Goal: Task Accomplishment & Management: Use online tool/utility

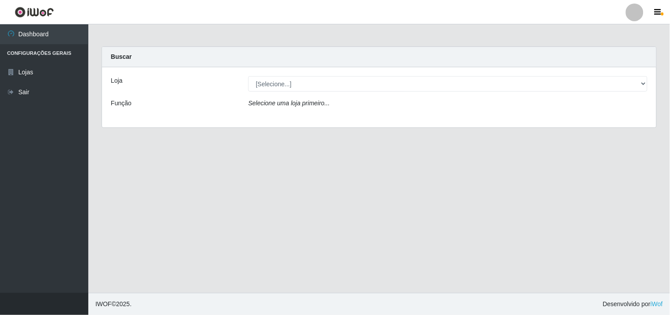
click at [622, 92] on div "Loja [Selecione...] Hiper Queiroz - Boa Vista Função Selecione uma loja primeir…" at bounding box center [379, 97] width 555 height 60
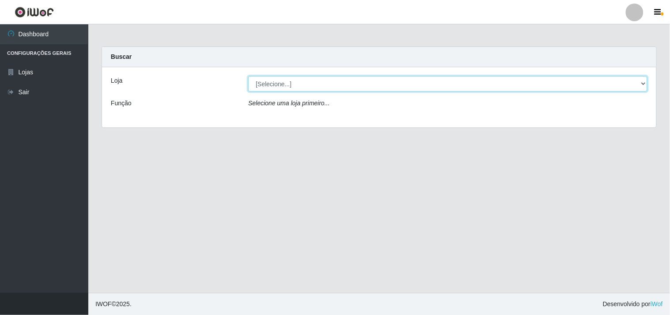
click at [542, 89] on select "[Selecione...] Hiper Queiroz - [GEOGRAPHIC_DATA]" at bounding box center [447, 83] width 399 height 15
select select "514"
click at [248, 76] on select "[Selecione...] Hiper Queiroz - [GEOGRAPHIC_DATA]" at bounding box center [447, 83] width 399 height 15
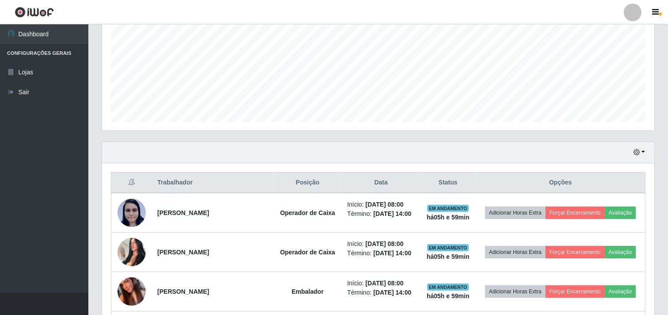
scroll to position [245, 0]
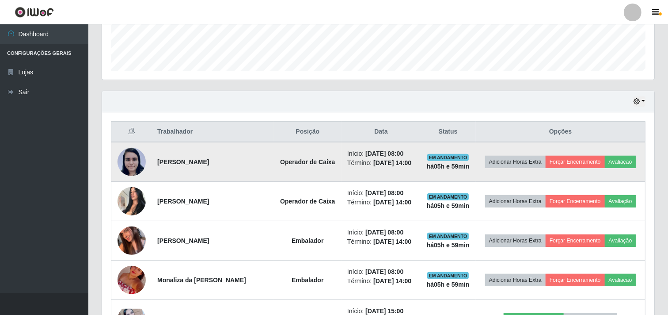
click at [630, 152] on td "Adicionar Horas Extra Forçar Encerramento Avaliação" at bounding box center [560, 162] width 169 height 40
click at [630, 158] on button "Avaliação" at bounding box center [620, 162] width 31 height 12
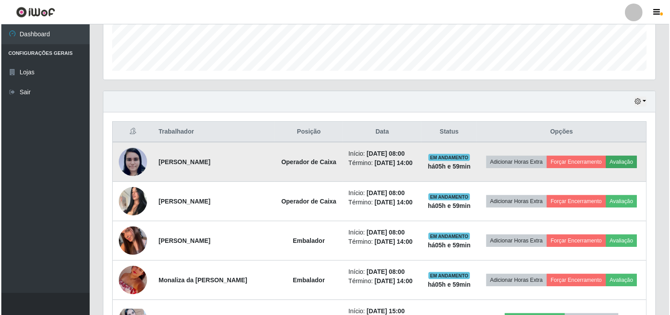
scroll to position [183, 547]
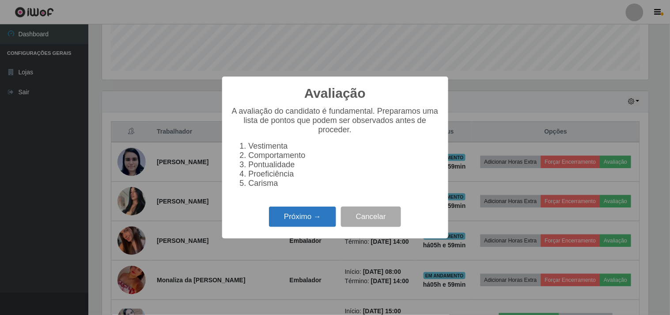
click at [297, 219] on button "Próximo →" at bounding box center [302, 216] width 67 height 21
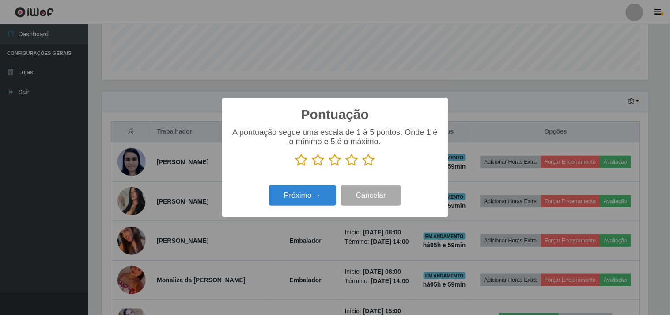
click at [369, 160] on icon at bounding box center [369, 159] width 12 height 13
click at [363, 167] on input "radio" at bounding box center [363, 167] width 0 height 0
click at [319, 193] on button "Próximo →" at bounding box center [302, 195] width 67 height 21
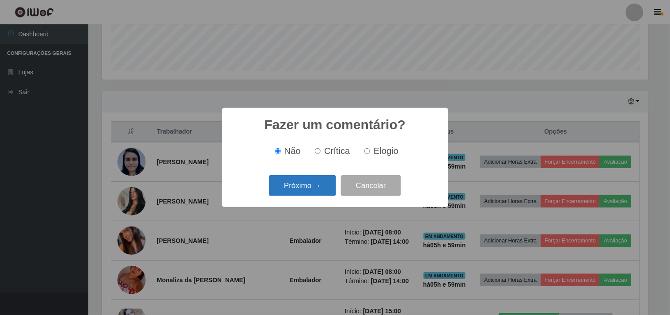
click at [285, 189] on button "Próximo →" at bounding box center [302, 185] width 67 height 21
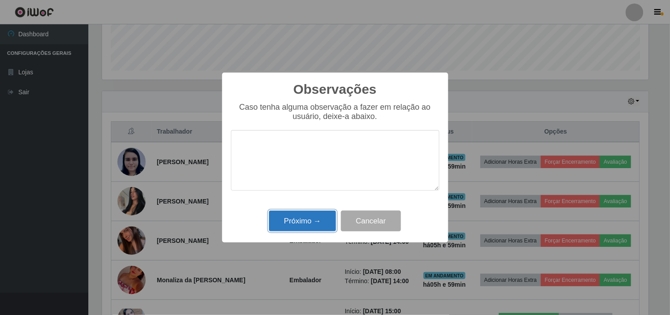
click at [316, 224] on button "Próximo →" at bounding box center [302, 220] width 67 height 21
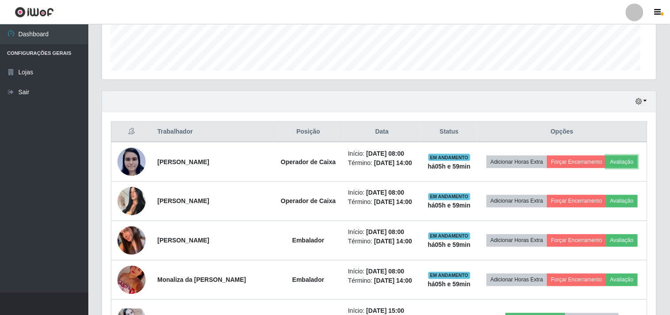
scroll to position [183, 552]
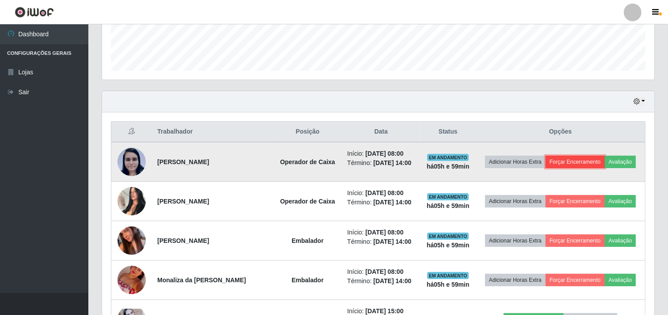
click at [572, 164] on button "Forçar Encerramento" at bounding box center [575, 162] width 59 height 12
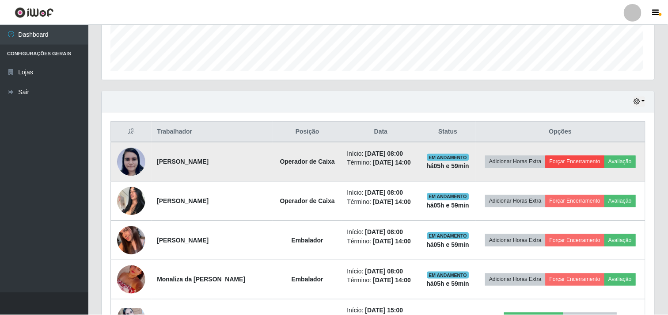
scroll to position [183, 547]
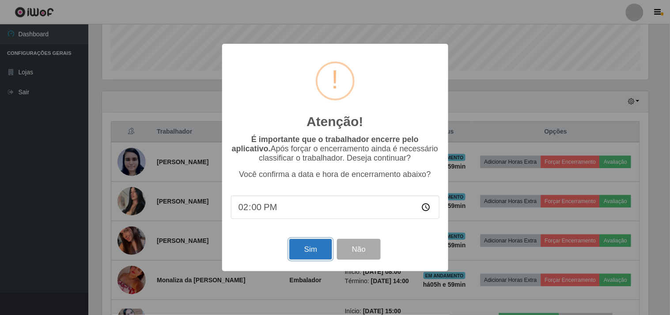
click at [306, 249] on button "Sim" at bounding box center [310, 249] width 43 height 21
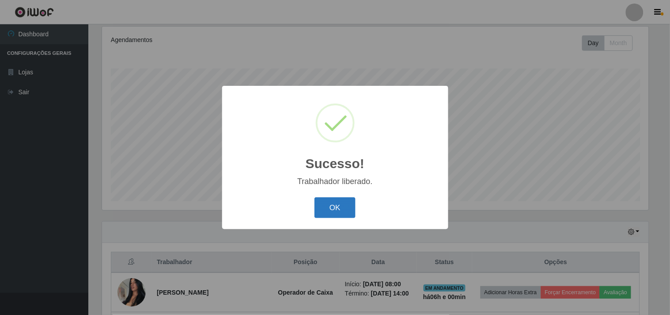
click at [346, 205] on button "OK" at bounding box center [335, 207] width 41 height 21
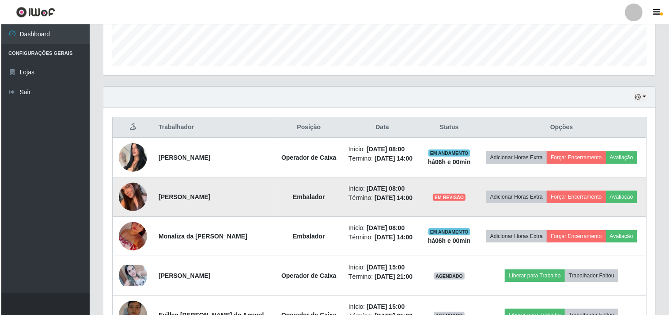
scroll to position [262, 0]
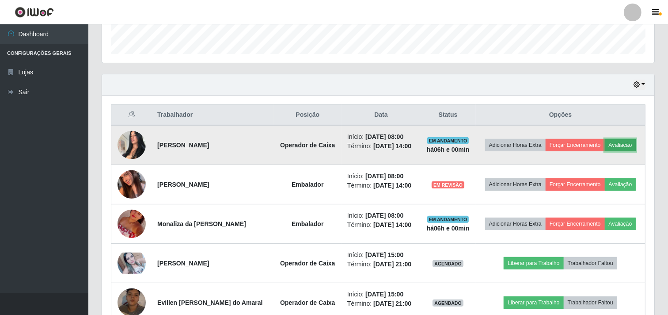
click at [629, 147] on button "Avaliação" at bounding box center [620, 145] width 31 height 12
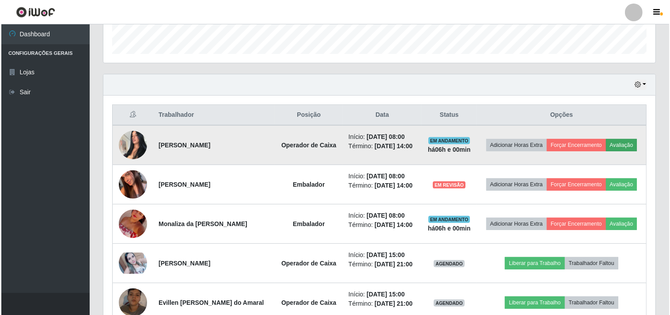
scroll to position [183, 547]
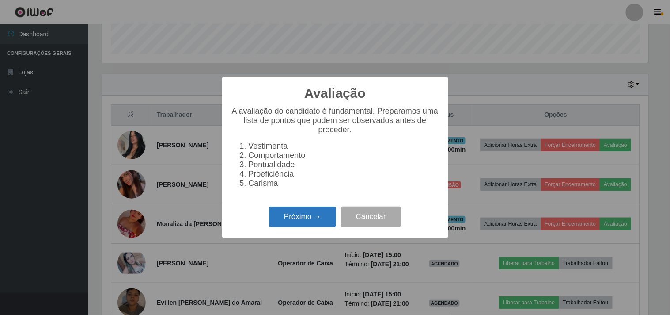
click at [310, 222] on button "Próximo →" at bounding box center [302, 216] width 67 height 21
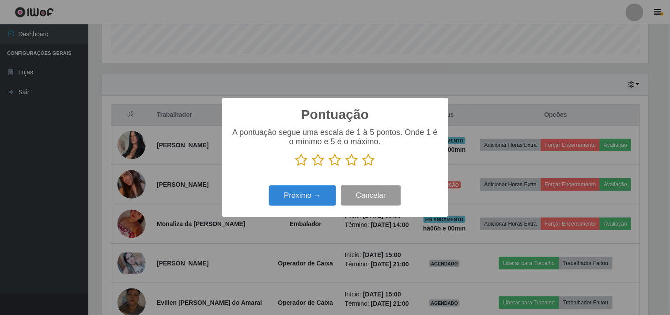
scroll to position [441718, 441355]
click at [368, 164] on icon at bounding box center [369, 159] width 12 height 13
click at [363, 167] on input "radio" at bounding box center [363, 167] width 0 height 0
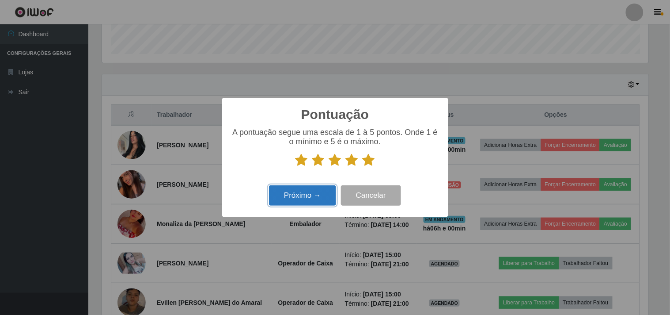
click at [311, 193] on button "Próximo →" at bounding box center [302, 195] width 67 height 21
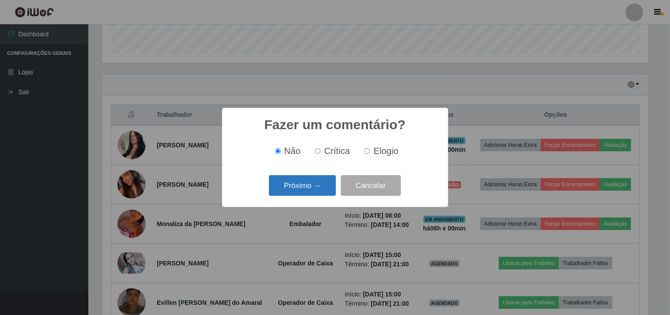
click at [307, 182] on button "Próximo →" at bounding box center [302, 185] width 67 height 21
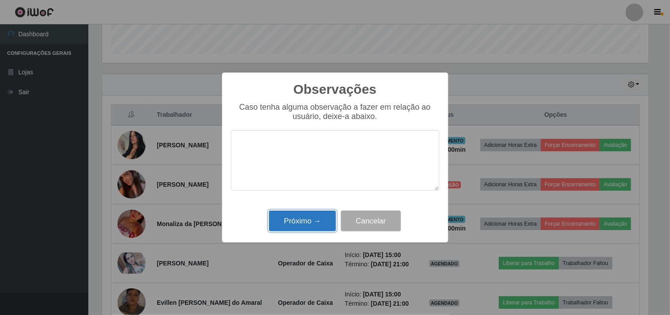
click at [312, 217] on button "Próximo →" at bounding box center [302, 220] width 67 height 21
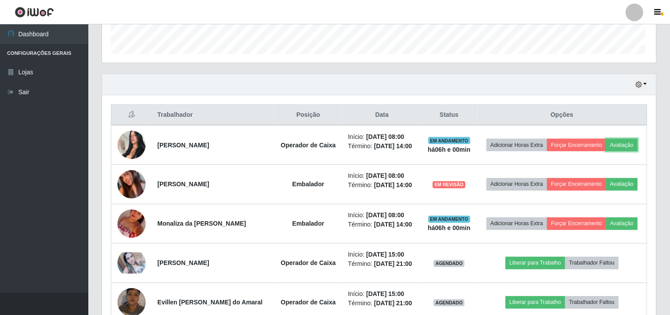
scroll to position [183, 552]
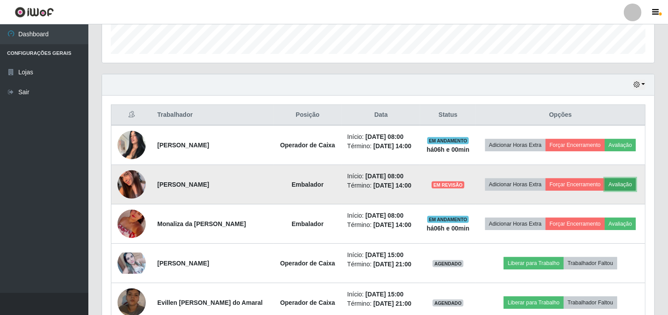
click at [628, 182] on button "Avaliação" at bounding box center [620, 184] width 31 height 12
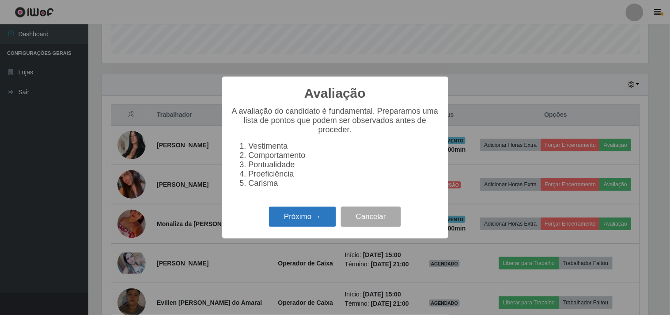
click at [308, 222] on button "Próximo →" at bounding box center [302, 216] width 67 height 21
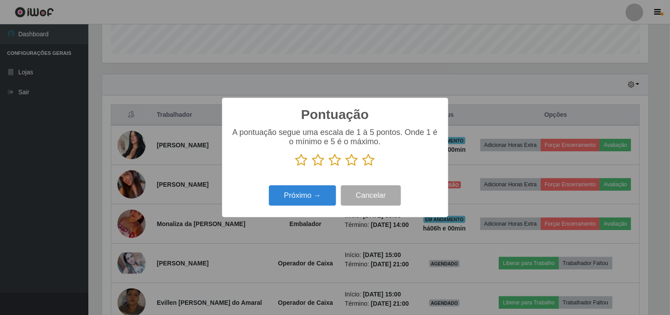
scroll to position [0, 0]
click at [365, 163] on icon at bounding box center [369, 159] width 12 height 13
click at [363, 167] on input "radio" at bounding box center [363, 167] width 0 height 0
click at [292, 199] on button "Próximo →" at bounding box center [302, 195] width 67 height 21
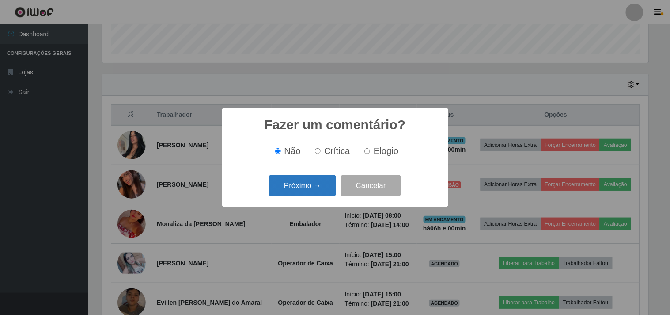
click at [306, 189] on button "Próximo →" at bounding box center [302, 185] width 67 height 21
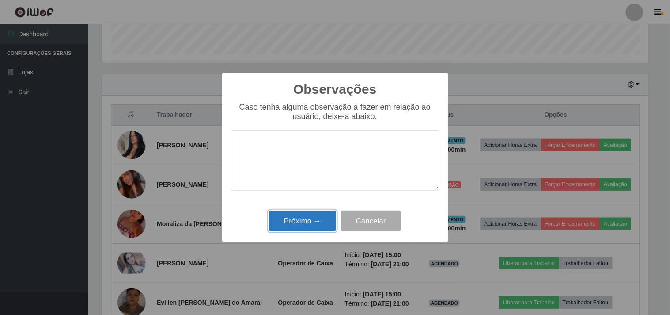
click at [316, 223] on button "Próximo →" at bounding box center [302, 220] width 67 height 21
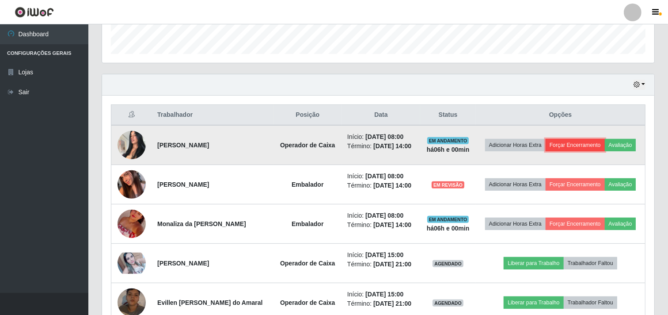
click at [569, 148] on button "Forçar Encerramento" at bounding box center [575, 145] width 59 height 12
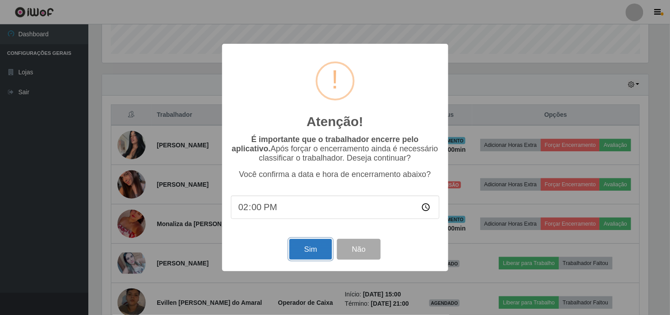
click at [329, 246] on button "Sim" at bounding box center [310, 249] width 43 height 21
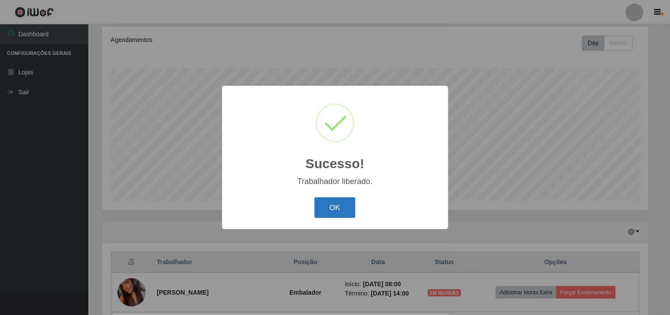
click at [317, 209] on div "OK Cancel" at bounding box center [335, 207] width 209 height 25
click at [320, 206] on button "OK" at bounding box center [335, 207] width 41 height 21
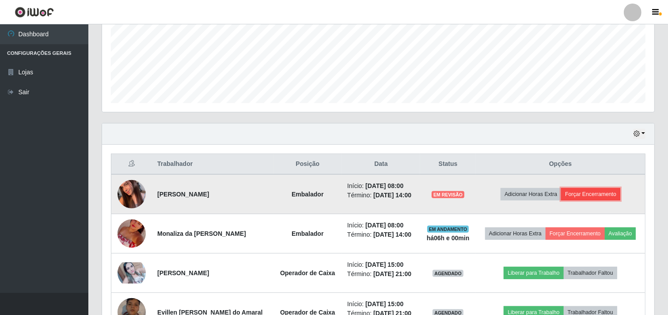
click at [581, 193] on button "Forçar Encerramento" at bounding box center [590, 194] width 59 height 12
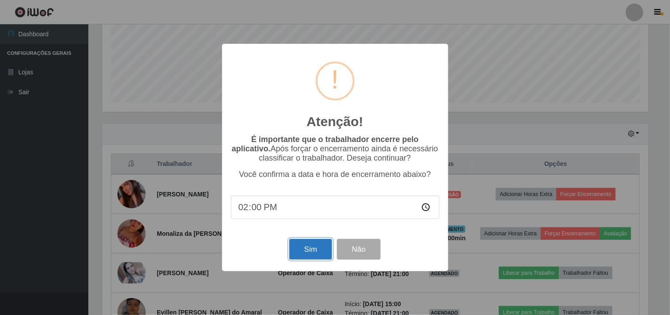
click at [321, 253] on button "Sim" at bounding box center [310, 249] width 43 height 21
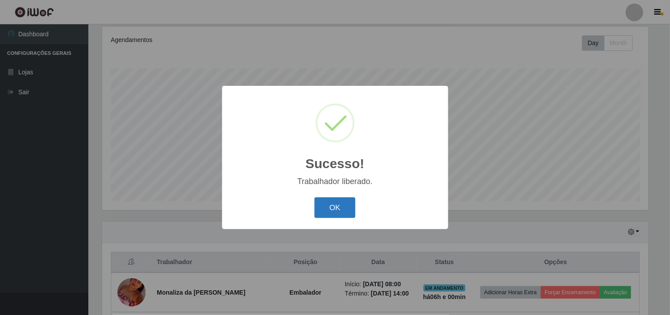
click at [342, 200] on button "OK" at bounding box center [335, 207] width 41 height 21
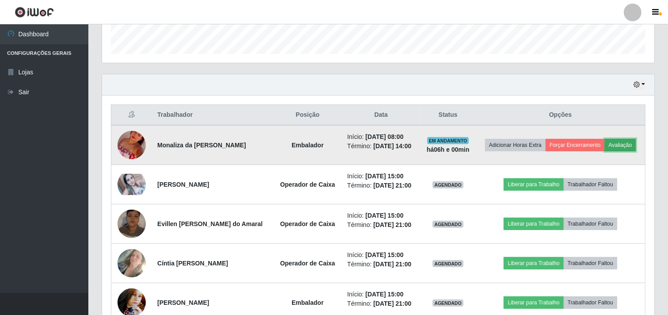
click at [618, 150] on button "Avaliação" at bounding box center [620, 145] width 31 height 12
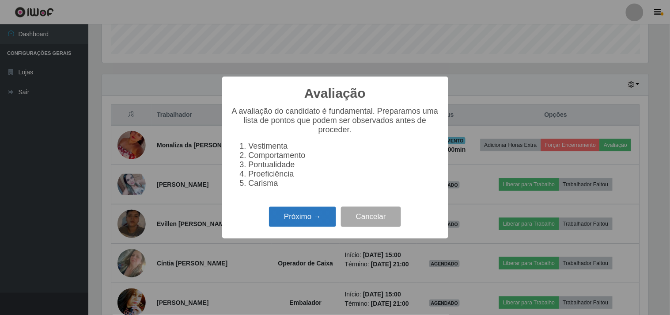
click at [312, 225] on button "Próximo →" at bounding box center [302, 216] width 67 height 21
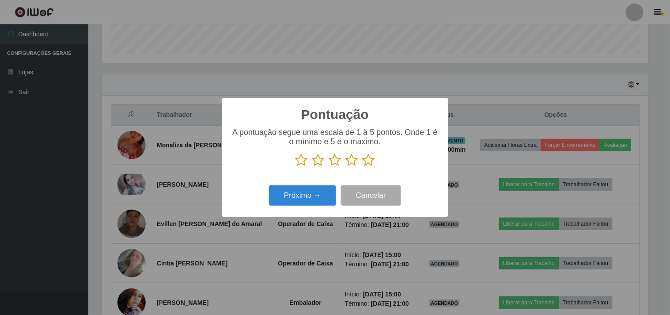
click at [377, 156] on p at bounding box center [335, 159] width 209 height 13
click at [369, 158] on icon at bounding box center [369, 159] width 12 height 13
click at [363, 167] on input "radio" at bounding box center [363, 167] width 0 height 0
click at [289, 198] on button "Próximo →" at bounding box center [302, 195] width 67 height 21
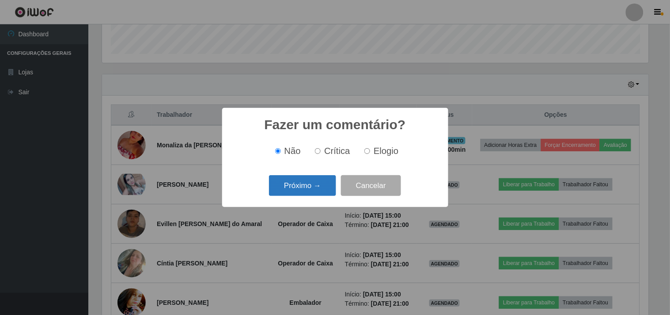
click at [292, 188] on button "Próximo →" at bounding box center [302, 185] width 67 height 21
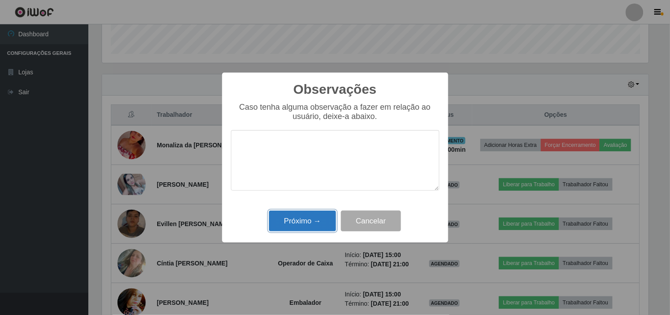
click at [313, 221] on button "Próximo →" at bounding box center [302, 220] width 67 height 21
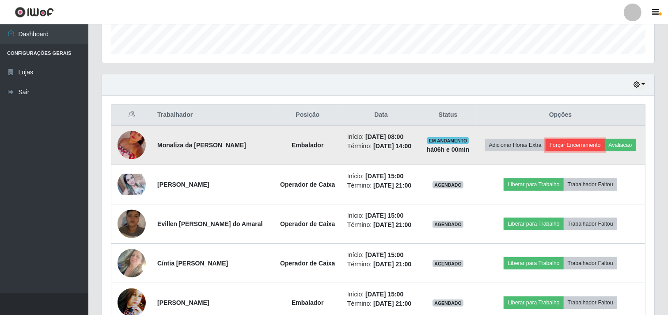
click at [581, 144] on button "Forçar Encerramento" at bounding box center [575, 145] width 59 height 12
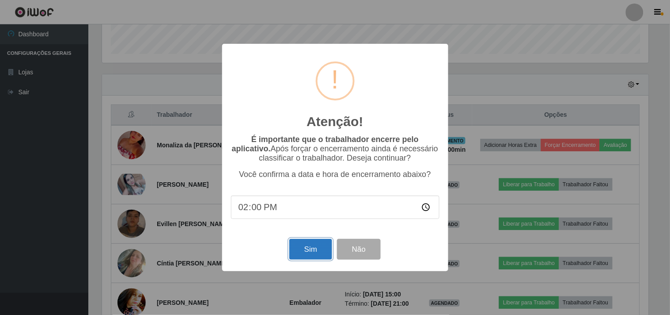
click at [296, 259] on button "Sim" at bounding box center [310, 249] width 43 height 21
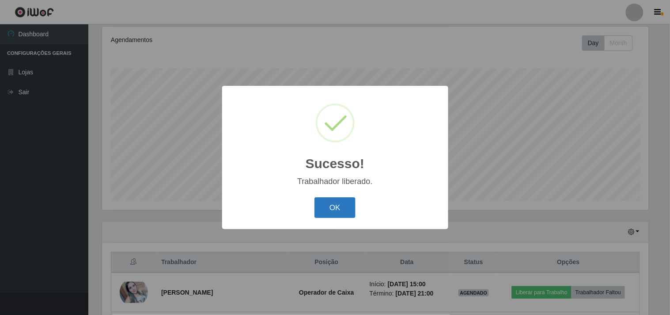
click at [335, 197] on button "OK" at bounding box center [335, 207] width 41 height 21
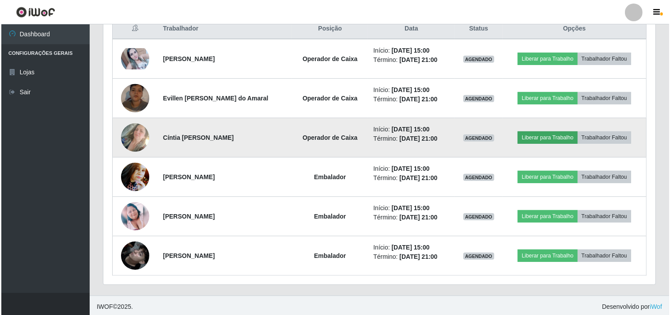
scroll to position [351, 0]
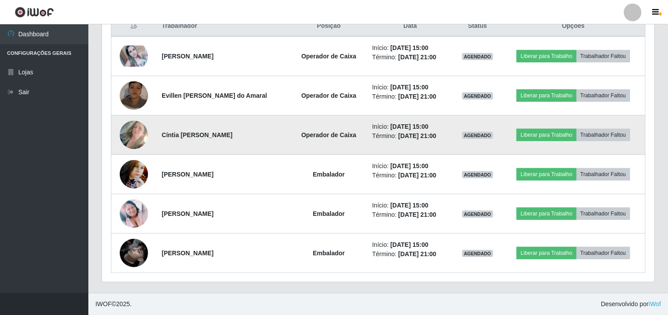
click at [135, 131] on img at bounding box center [134, 135] width 28 height 50
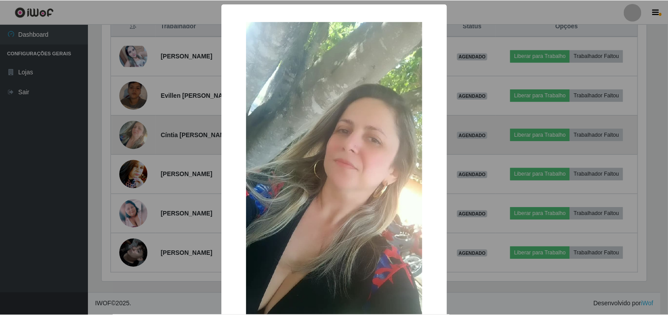
scroll to position [183, 547]
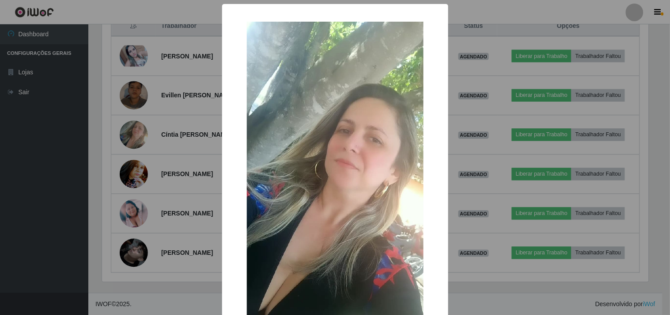
click at [68, 219] on div "× OK Cancel" at bounding box center [335, 157] width 670 height 315
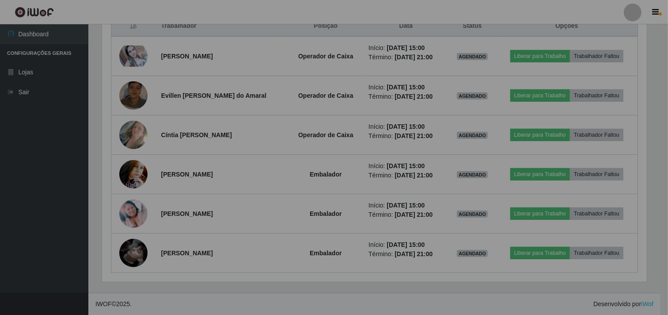
scroll to position [183, 552]
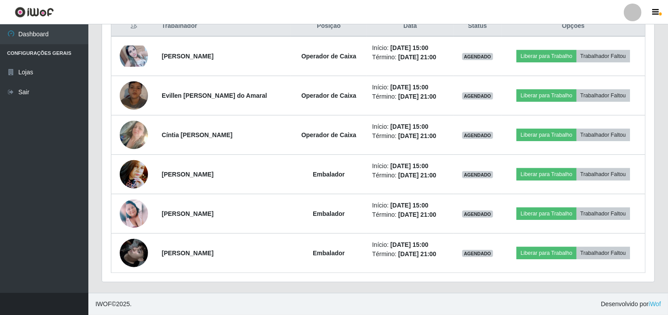
drag, startPoint x: 5, startPoint y: 301, endPoint x: 19, endPoint y: 305, distance: 13.7
drag, startPoint x: 19, startPoint y: 305, endPoint x: 193, endPoint y: 7, distance: 345.6
click at [193, 7] on header "Perfil Alterar Senha Sair" at bounding box center [334, 12] width 668 height 24
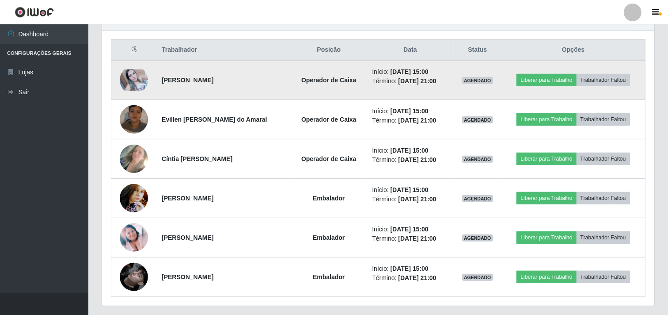
scroll to position [351, 0]
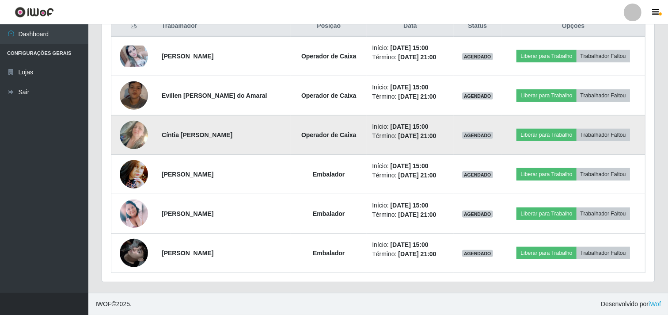
click at [129, 131] on img at bounding box center [134, 135] width 28 height 50
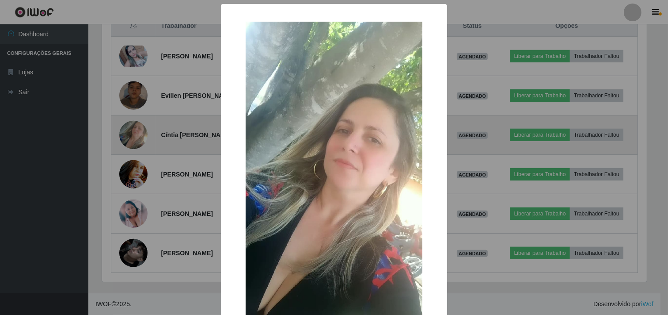
scroll to position [183, 547]
click at [129, 131] on div "× OK Cancel" at bounding box center [335, 157] width 670 height 315
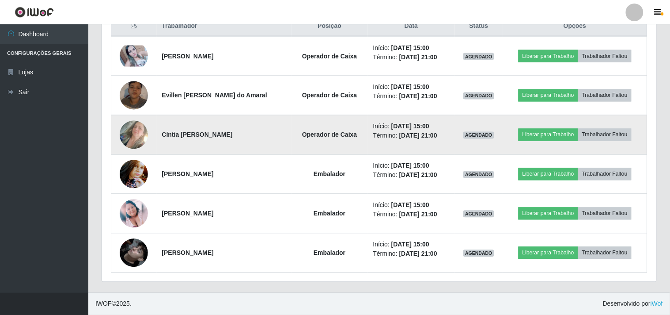
scroll to position [183, 552]
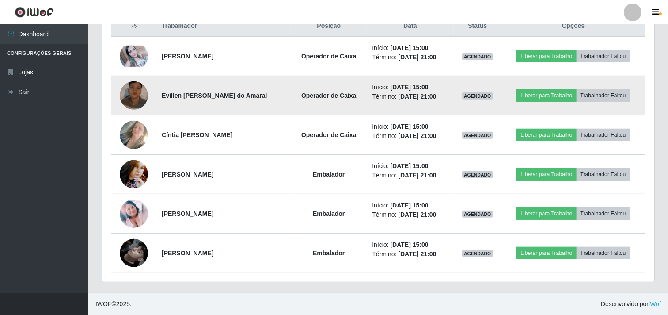
click at [138, 99] on img at bounding box center [134, 95] width 28 height 50
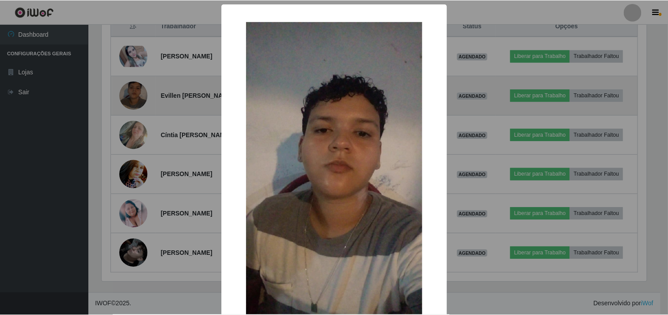
scroll to position [183, 547]
click at [138, 99] on div "× OK Cancel" at bounding box center [335, 157] width 670 height 315
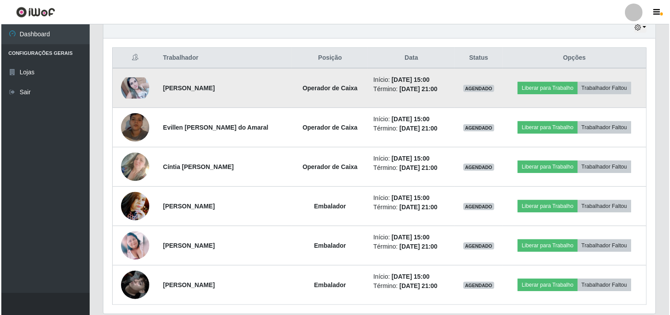
scroll to position [302, 0]
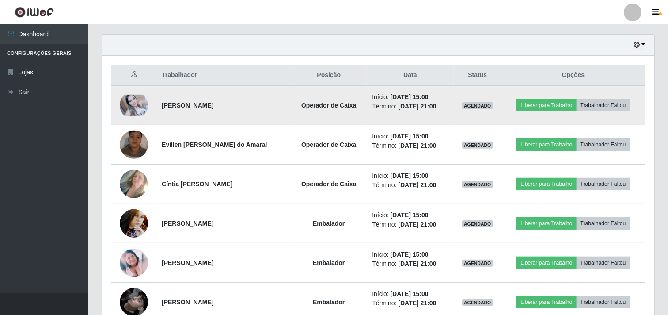
click at [121, 119] on td at bounding box center [134, 105] width 46 height 40
click at [131, 106] on img at bounding box center [134, 105] width 28 height 21
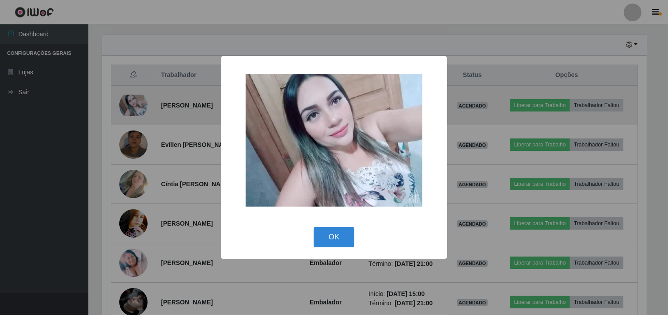
scroll to position [183, 547]
click at [131, 106] on div "× OK Cancel" at bounding box center [335, 157] width 670 height 315
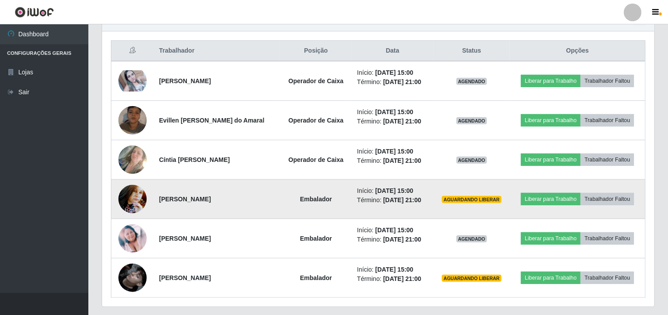
scroll to position [343, 0]
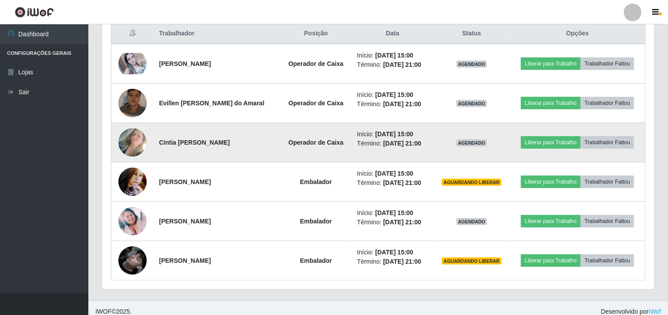
click at [139, 140] on img at bounding box center [132, 142] width 28 height 50
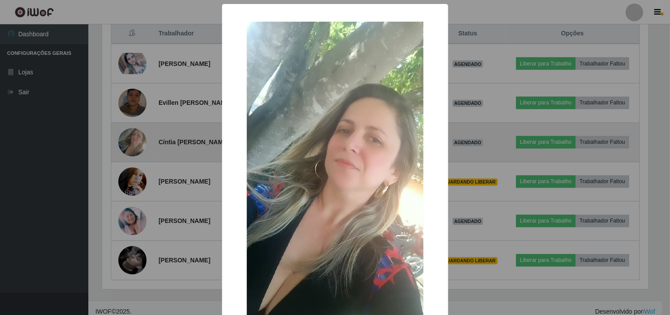
click at [139, 140] on div "× OK Cancel" at bounding box center [335, 157] width 670 height 315
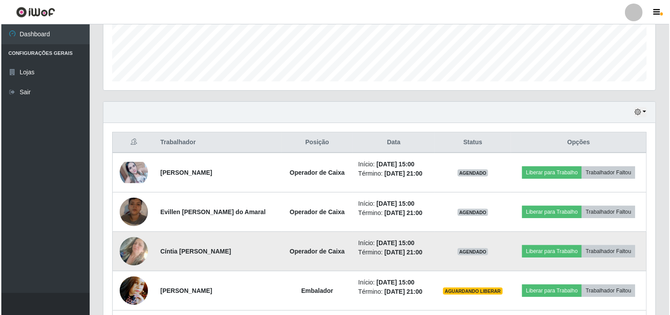
scroll to position [245, 0]
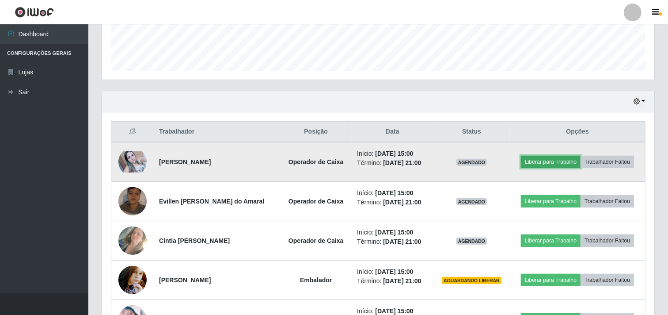
click at [566, 157] on button "Liberar para Trabalho" at bounding box center [551, 162] width 60 height 12
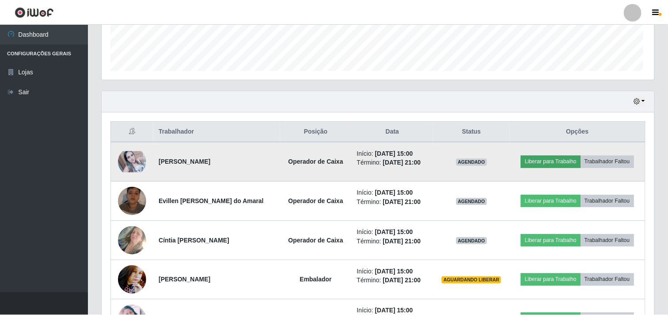
scroll to position [183, 547]
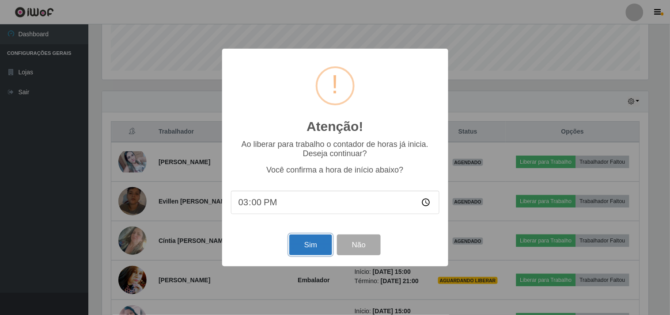
click at [307, 243] on button "Sim" at bounding box center [310, 244] width 43 height 21
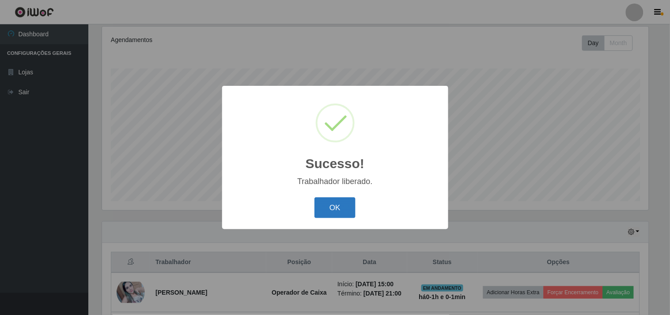
click at [335, 201] on button "OK" at bounding box center [335, 207] width 41 height 21
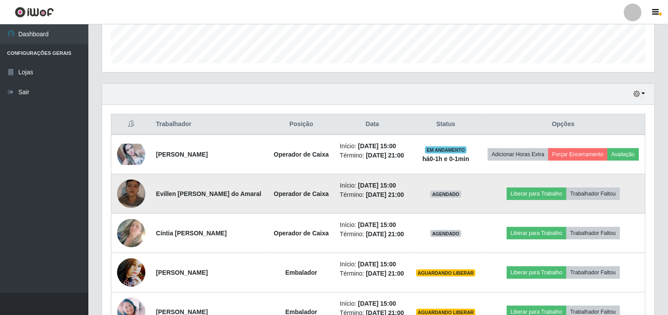
scroll to position [311, 0]
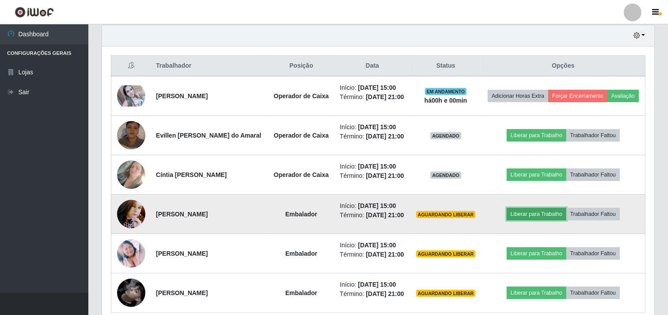
click at [550, 214] on button "Liberar para Trabalho" at bounding box center [537, 214] width 60 height 12
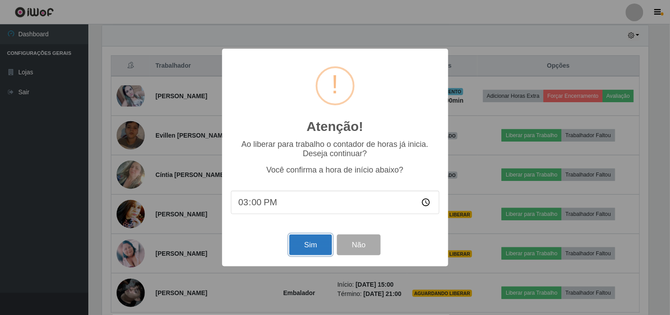
click at [324, 254] on button "Sim" at bounding box center [310, 244] width 43 height 21
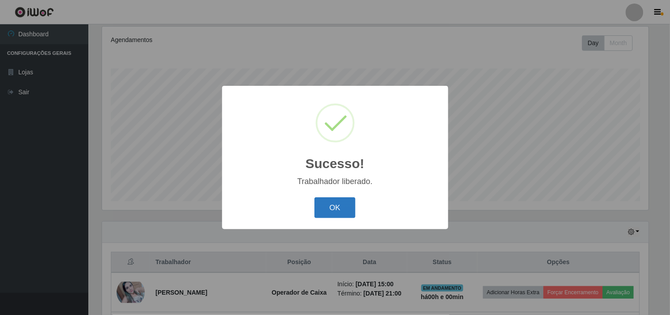
click at [342, 202] on button "OK" at bounding box center [335, 207] width 41 height 21
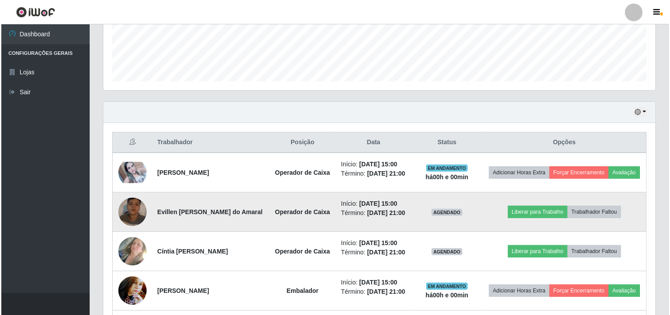
scroll to position [262, 0]
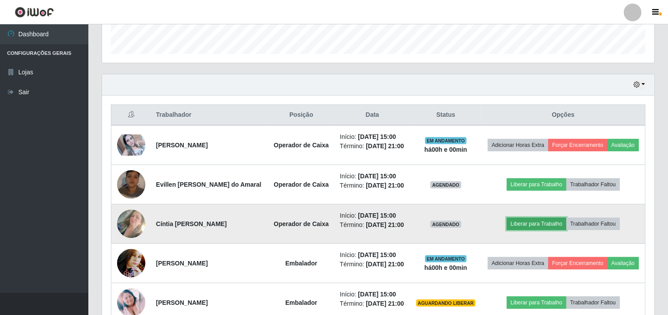
click at [536, 219] on button "Liberar para Trabalho" at bounding box center [537, 223] width 60 height 12
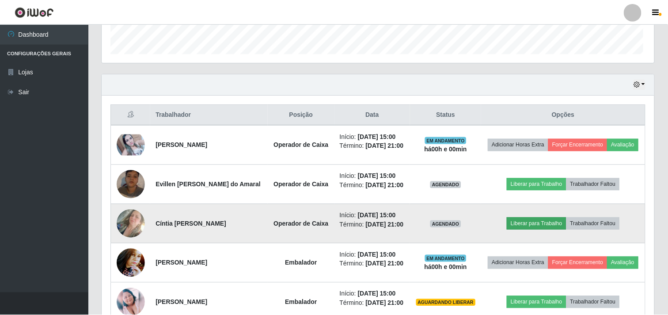
scroll to position [183, 547]
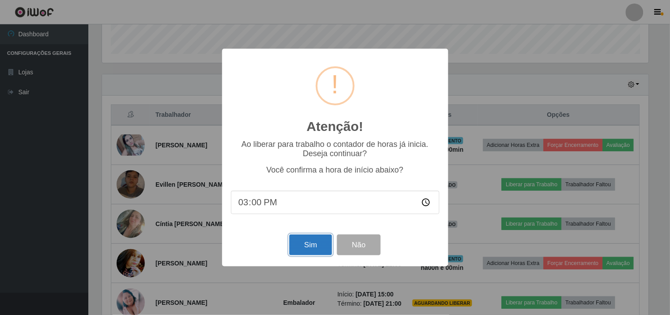
click at [307, 242] on button "Sim" at bounding box center [310, 244] width 43 height 21
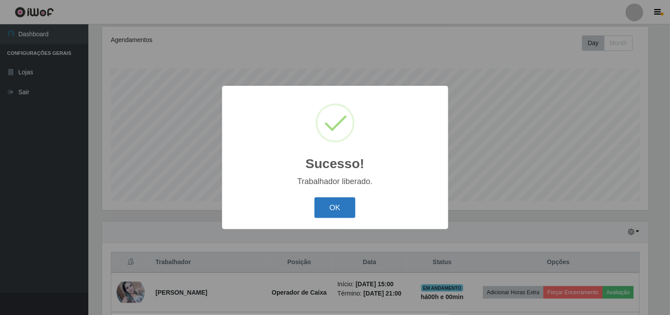
click at [343, 217] on button "OK" at bounding box center [335, 207] width 41 height 21
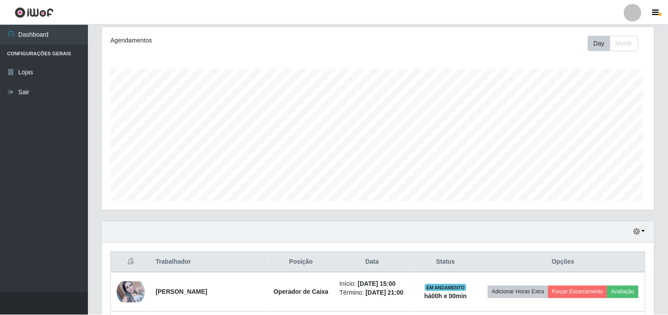
scroll to position [441718, 441350]
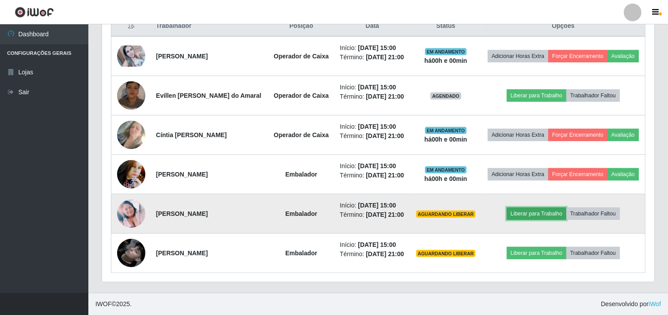
click at [532, 209] on button "Liberar para Trabalho" at bounding box center [537, 213] width 60 height 12
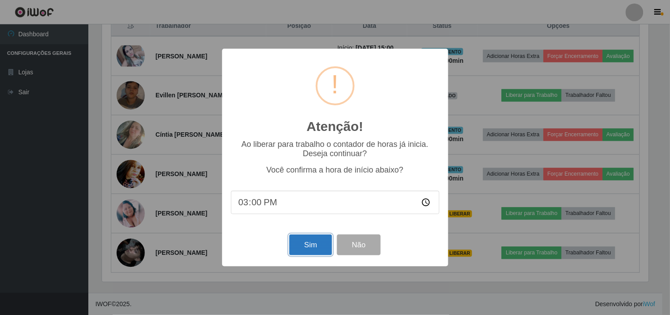
click at [305, 247] on button "Sim" at bounding box center [310, 244] width 43 height 21
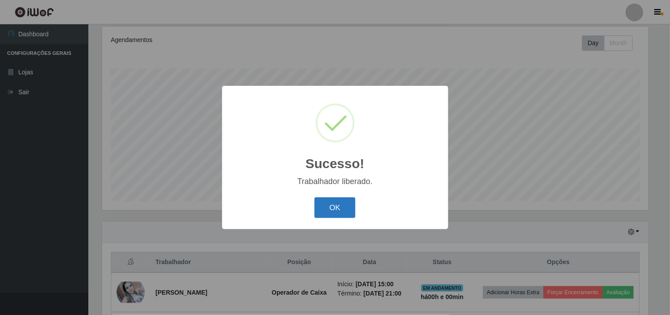
click at [342, 209] on button "OK" at bounding box center [335, 207] width 41 height 21
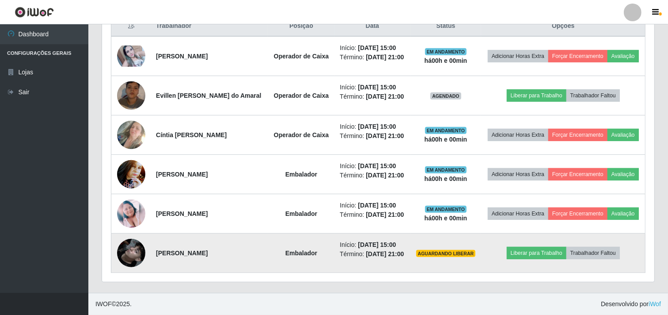
click at [138, 255] on img at bounding box center [131, 253] width 28 height 50
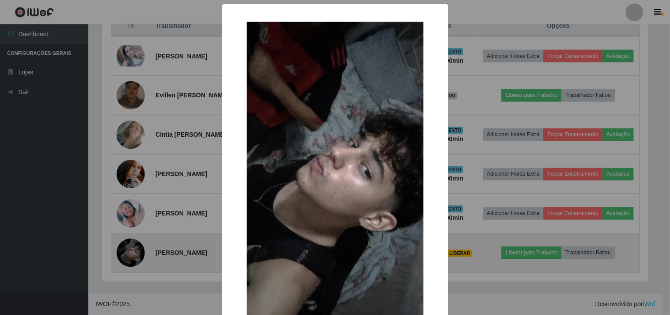
click at [138, 255] on div "× OK Cancel" at bounding box center [335, 157] width 670 height 315
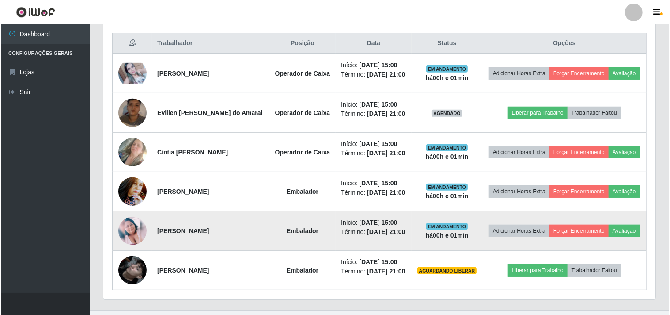
scroll to position [351, 0]
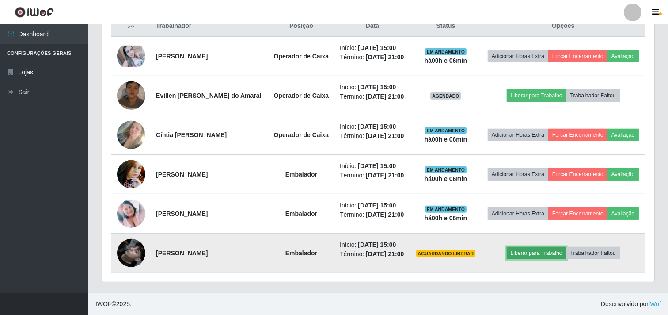
click at [525, 251] on button "Liberar para Trabalho" at bounding box center [537, 253] width 60 height 12
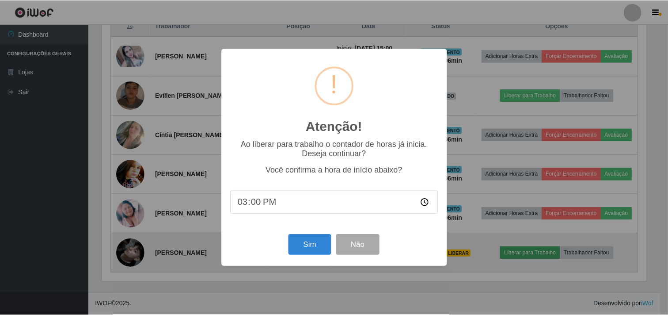
scroll to position [183, 547]
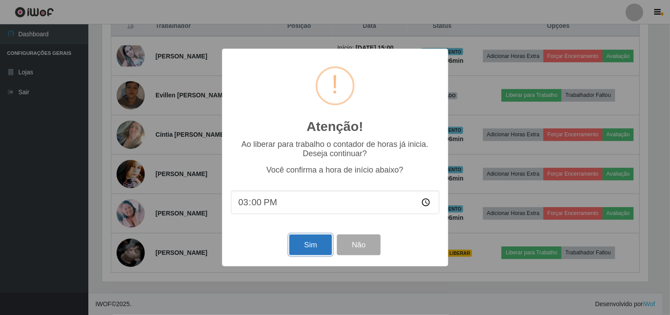
click at [323, 246] on button "Sim" at bounding box center [310, 244] width 43 height 21
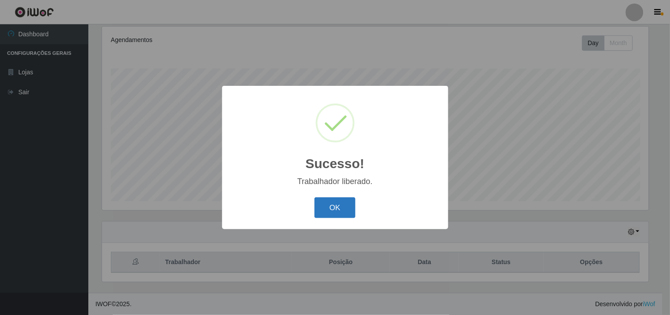
click at [344, 209] on button "OK" at bounding box center [335, 207] width 41 height 21
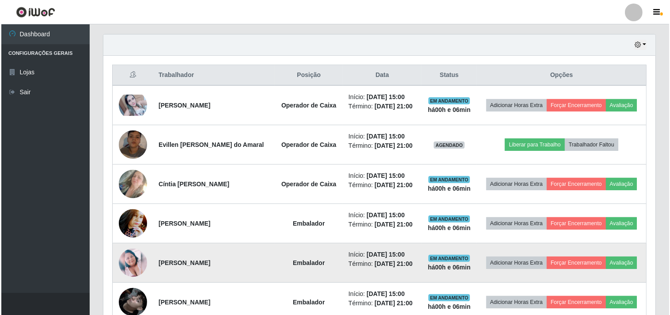
scroll to position [351, 0]
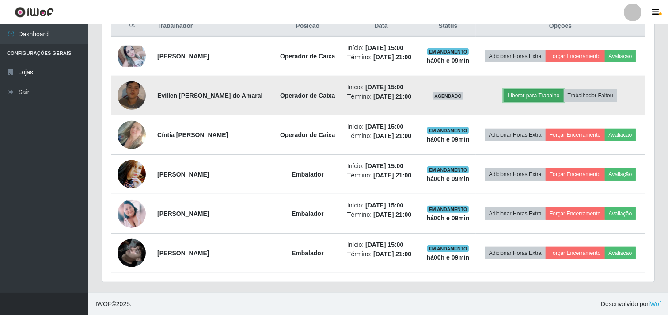
click at [548, 98] on button "Liberar para Trabalho" at bounding box center [534, 95] width 60 height 12
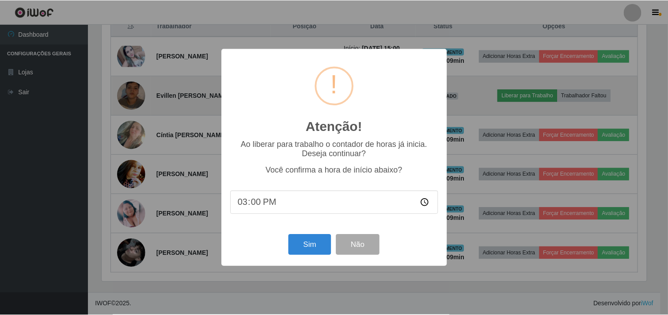
scroll to position [183, 547]
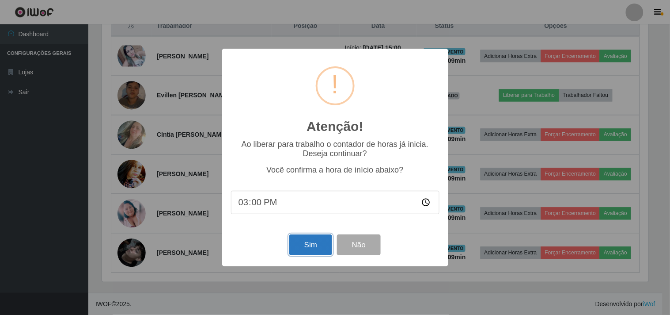
click at [315, 244] on button "Sim" at bounding box center [310, 244] width 43 height 21
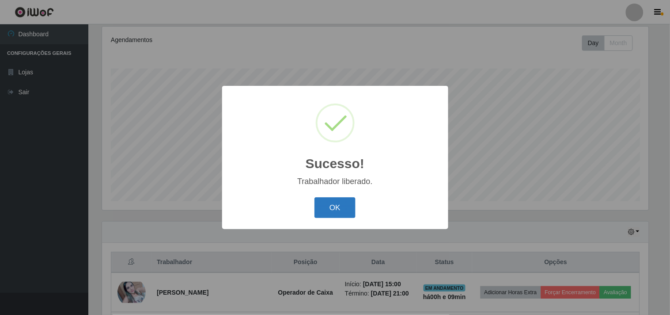
click at [330, 206] on button "OK" at bounding box center [335, 207] width 41 height 21
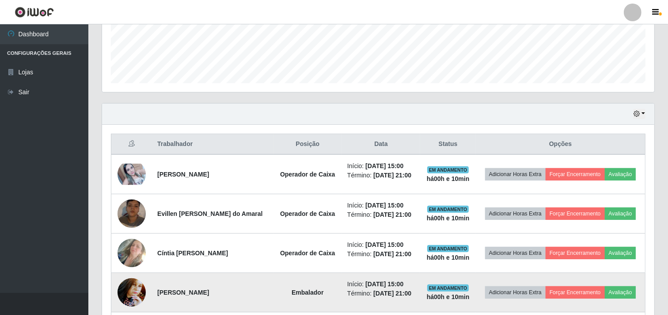
scroll to position [204, 0]
